Goal: Find specific page/section: Find specific page/section

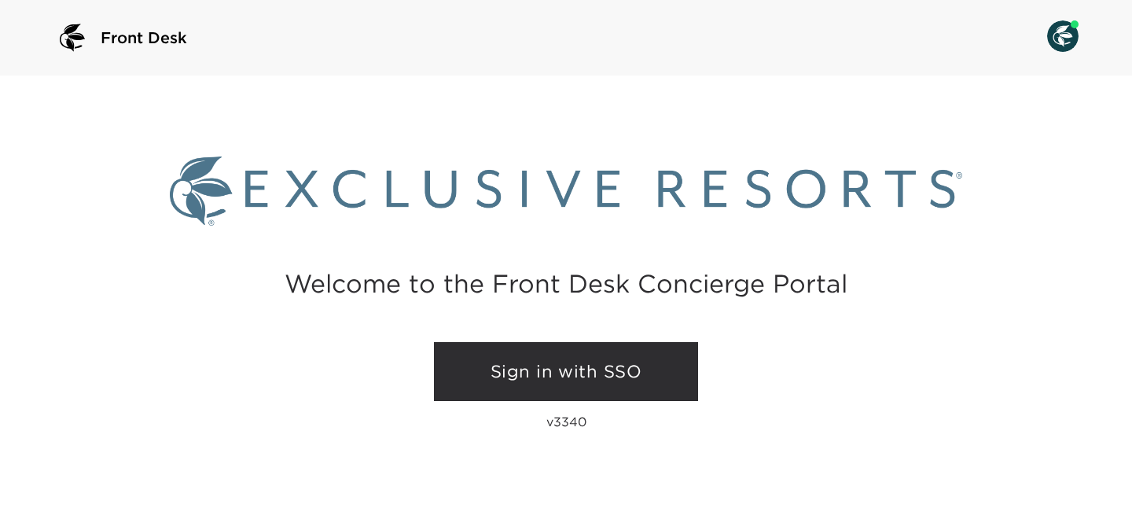
click at [510, 381] on link "Sign in with SSO" at bounding box center [566, 372] width 264 height 60
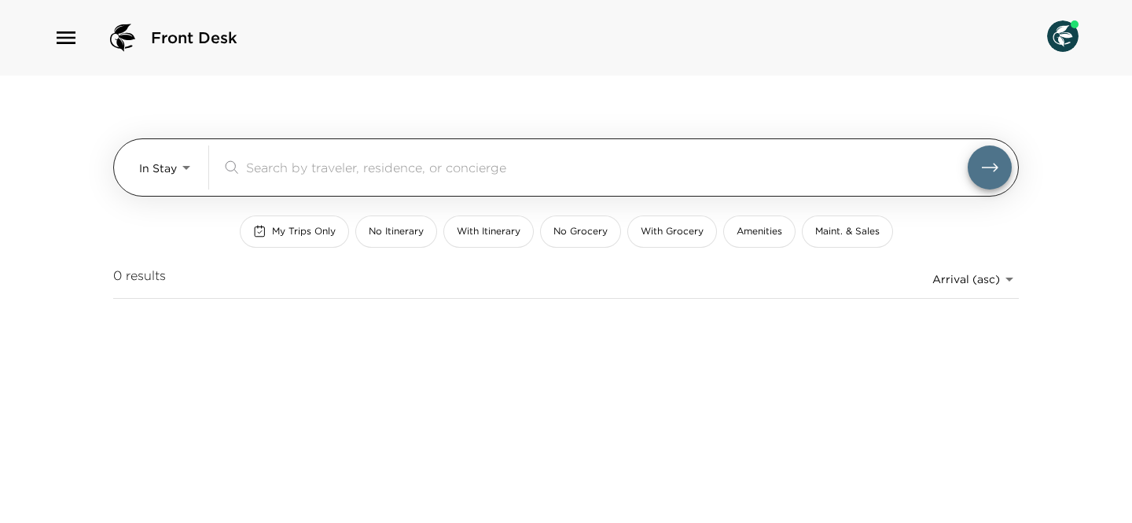
click at [160, 160] on body "Front Desk In Stay In-Stay ​ My Trips Only No Itinerary With Itinerary No Groce…" at bounding box center [566, 261] width 1132 height 523
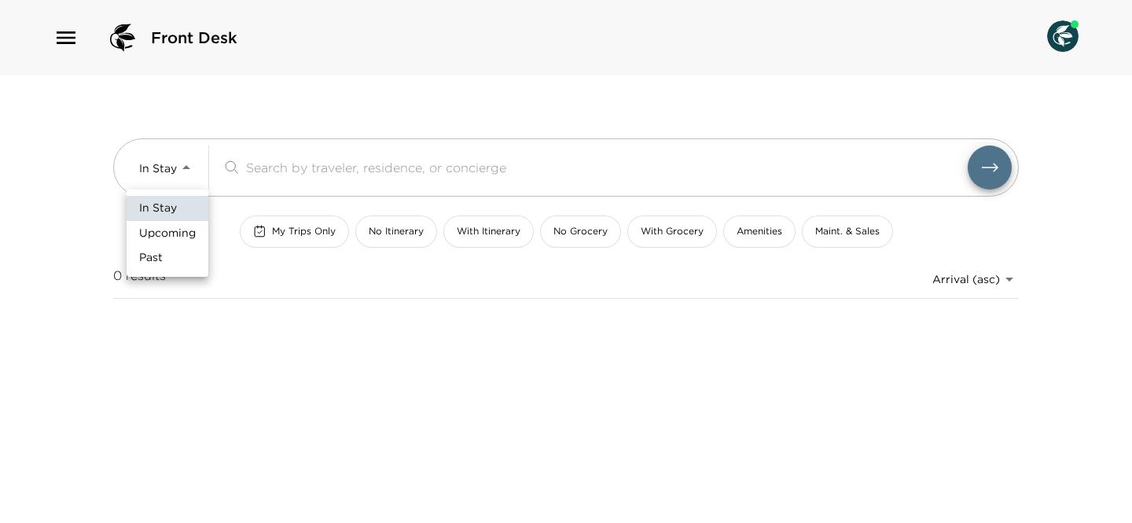
click at [95, 213] on div at bounding box center [566, 261] width 1132 height 523
